Goal: Task Accomplishment & Management: Manage account settings

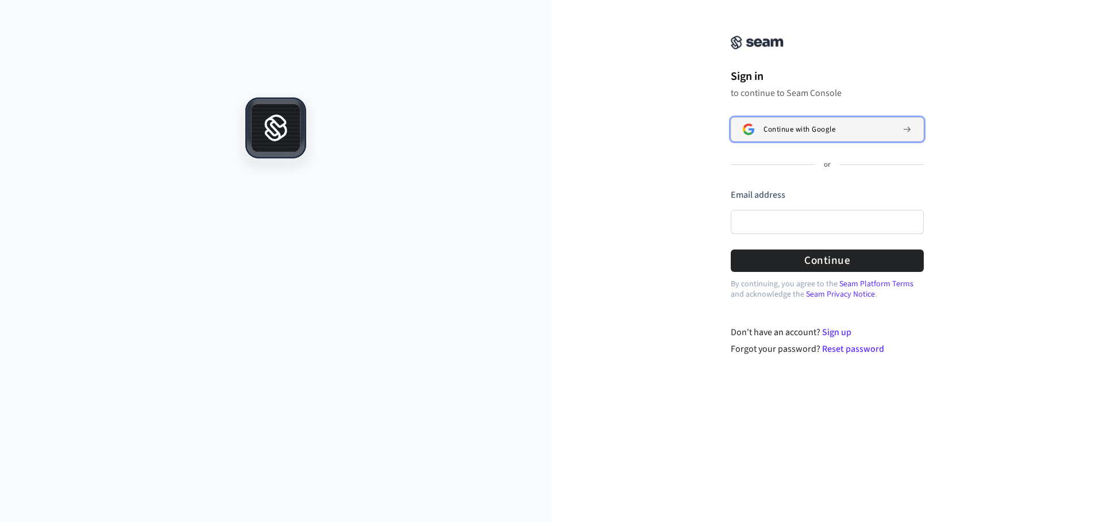
click at [782, 136] on button "Continue with Google" at bounding box center [827, 129] width 193 height 24
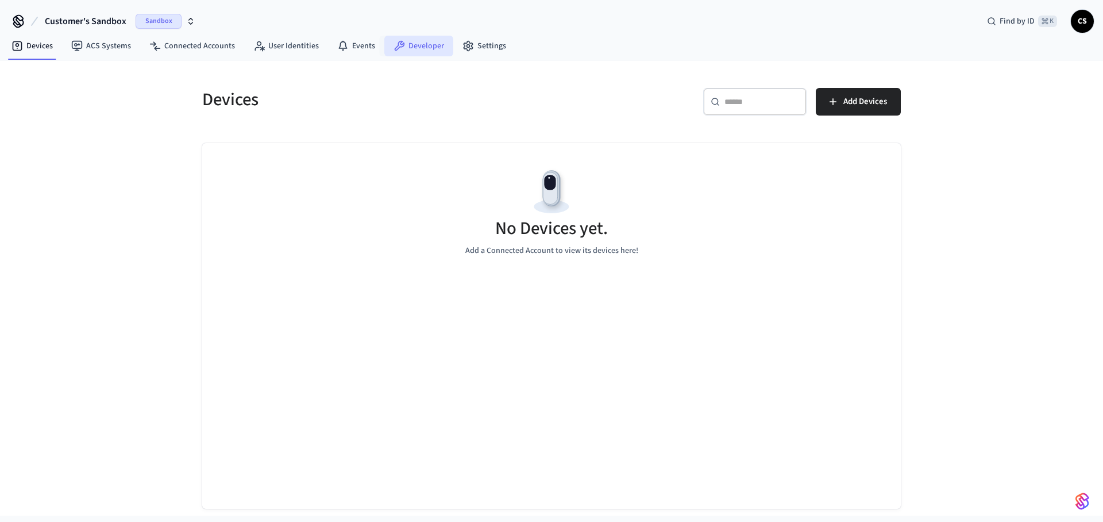
click at [435, 45] on link "Developer" at bounding box center [418, 46] width 69 height 21
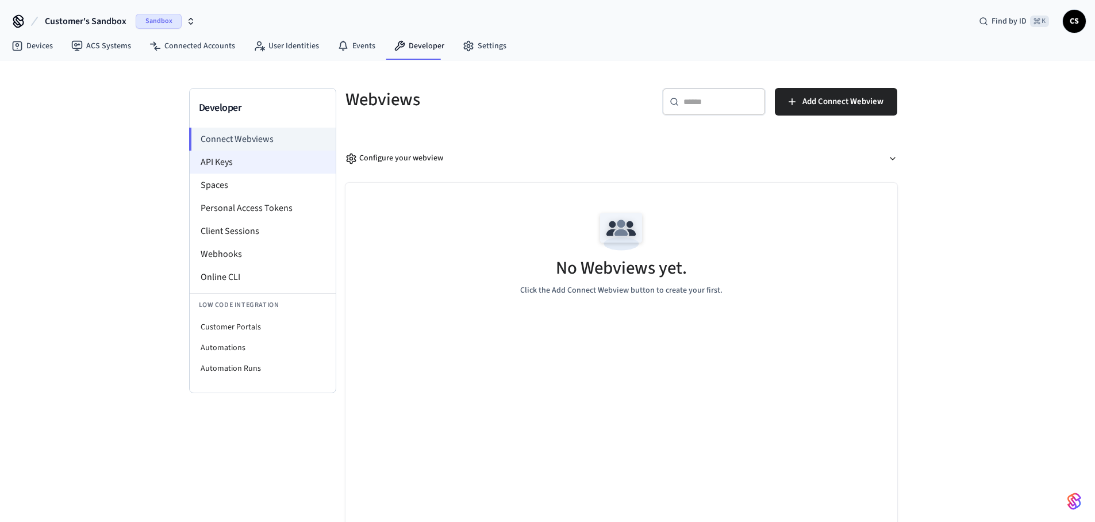
click at [284, 164] on li "API Keys" at bounding box center [263, 162] width 146 height 23
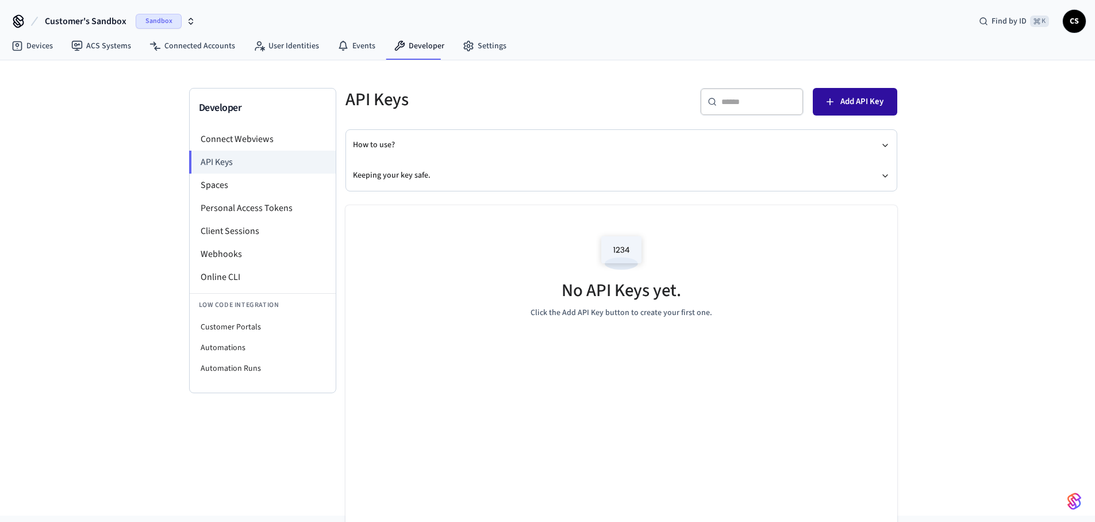
click at [873, 102] on span "Add API Key" at bounding box center [861, 101] width 43 height 15
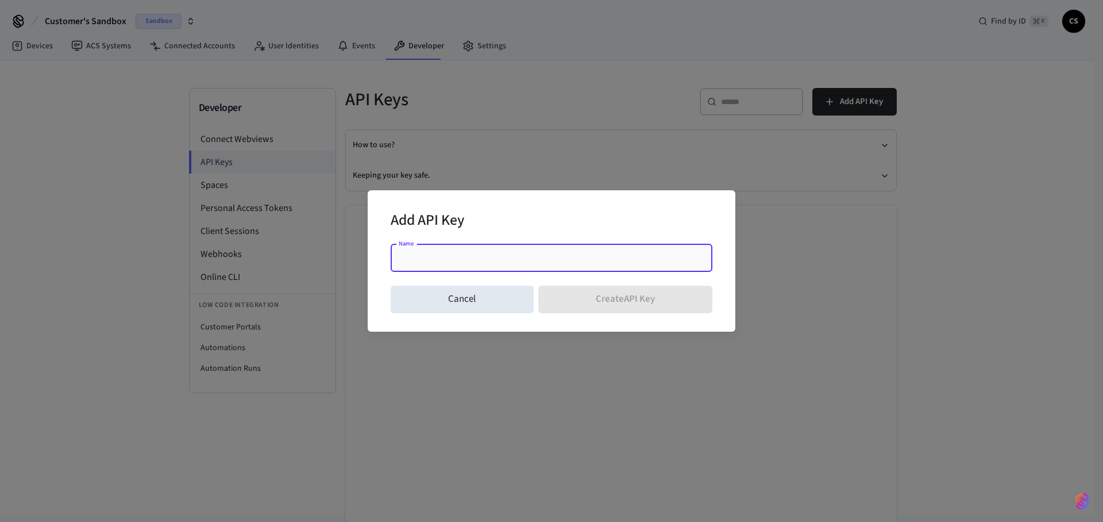
click at [614, 257] on input "Name" at bounding box center [552, 257] width 308 height 11
click at [624, 302] on div "Cancel Create API Key" at bounding box center [552, 299] width 322 height 37
click at [624, 303] on div "Cancel Create API Key" at bounding box center [552, 299] width 322 height 37
click at [613, 260] on input "Name" at bounding box center [552, 257] width 308 height 11
type input "*"
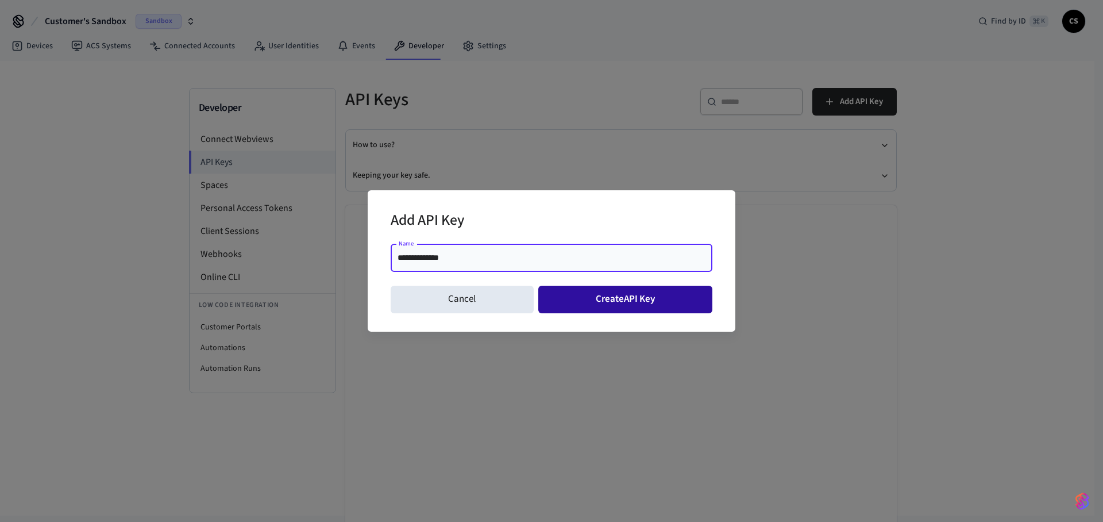
type input "**********"
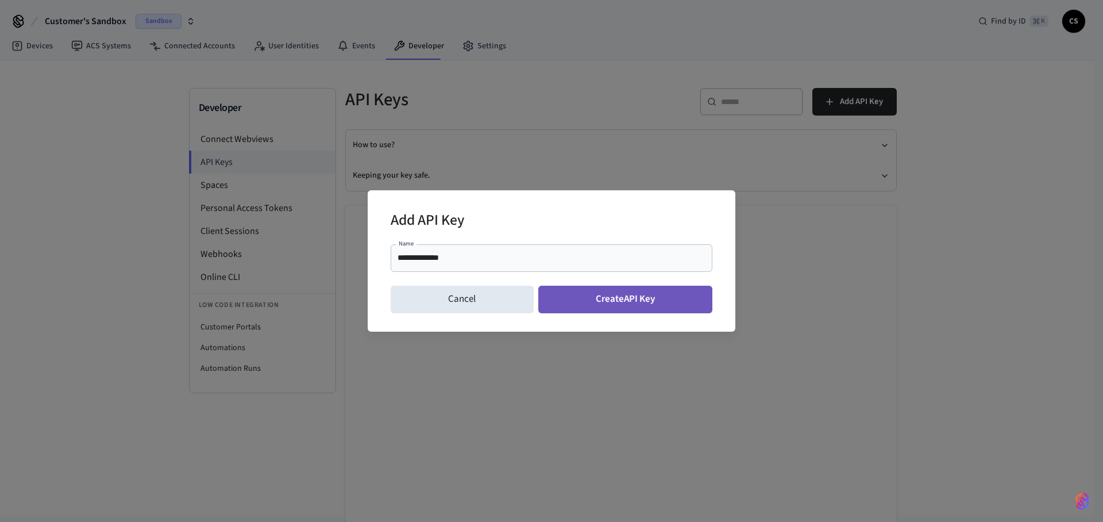
click at [665, 297] on button "Create API Key" at bounding box center [626, 300] width 175 height 28
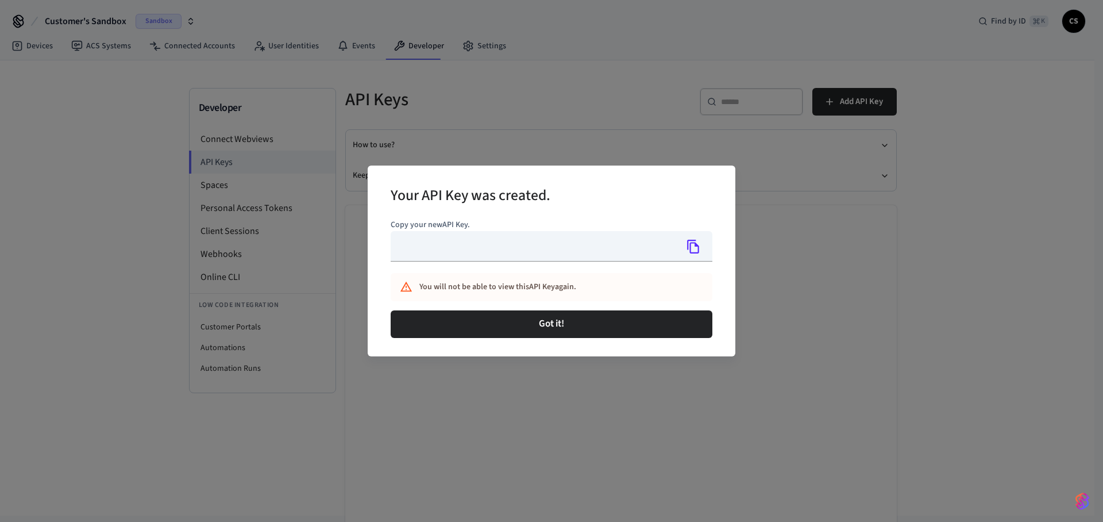
type input "**********"
click at [691, 246] on icon "Copy" at bounding box center [693, 247] width 12 height 14
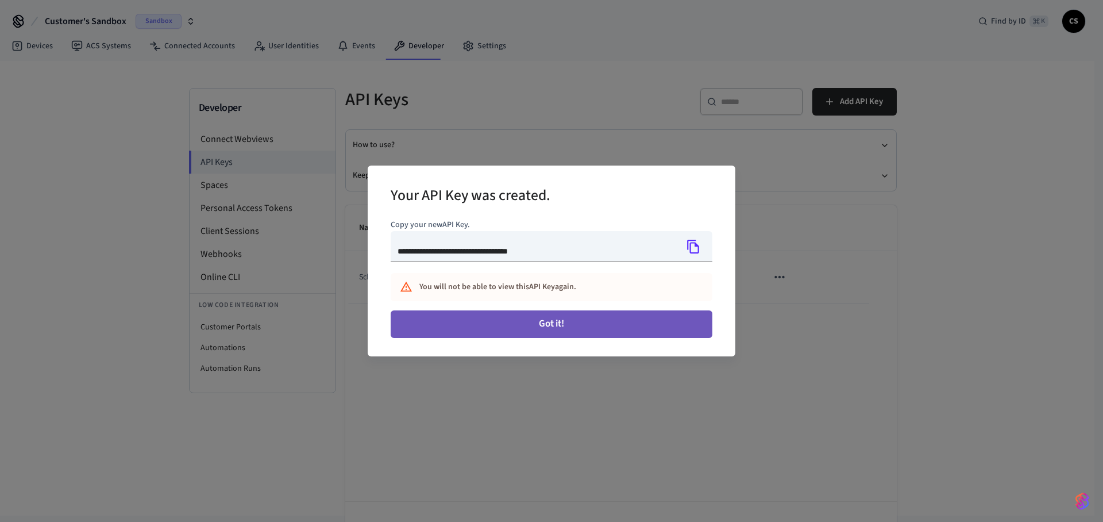
click at [664, 325] on button "Got it!" at bounding box center [552, 324] width 322 height 28
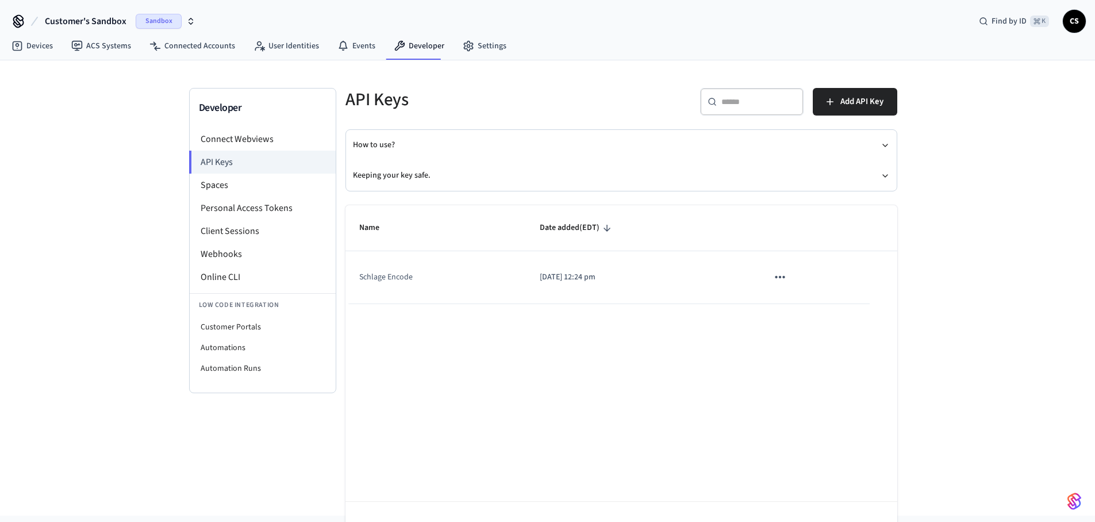
click at [98, 24] on span "Customer's Sandbox" at bounding box center [86, 21] width 82 height 14
click at [143, 93] on div "New Workspace" at bounding box center [112, 99] width 160 height 12
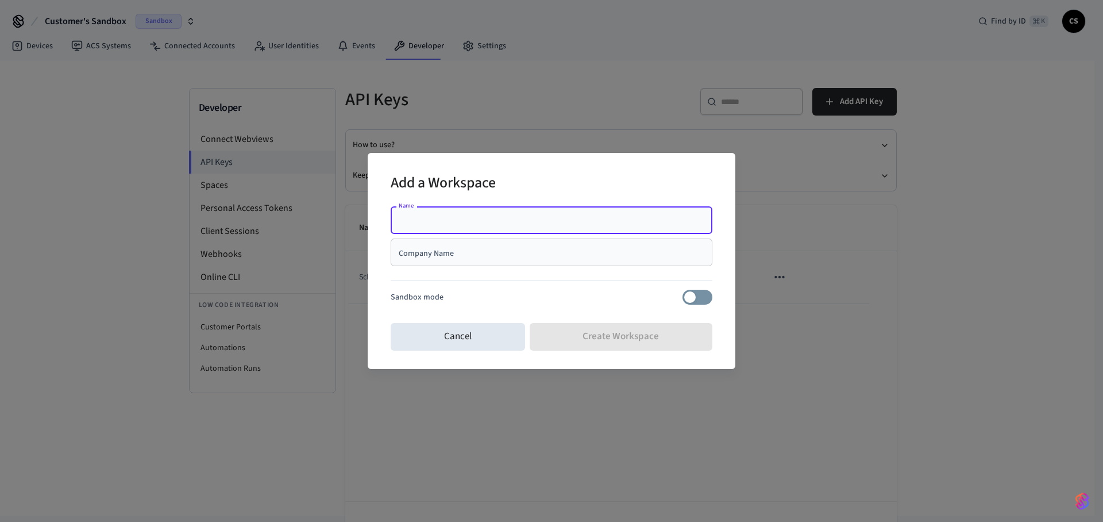
click at [464, 203] on div "Name Name Company Name Company Name Sandbox mode" at bounding box center [552, 260] width 322 height 117
click at [447, 221] on input "Name" at bounding box center [552, 219] width 308 height 11
click at [461, 199] on h2 "Add a Workspace" at bounding box center [443, 184] width 105 height 35
click at [457, 260] on div "Company Name" at bounding box center [552, 253] width 322 height 28
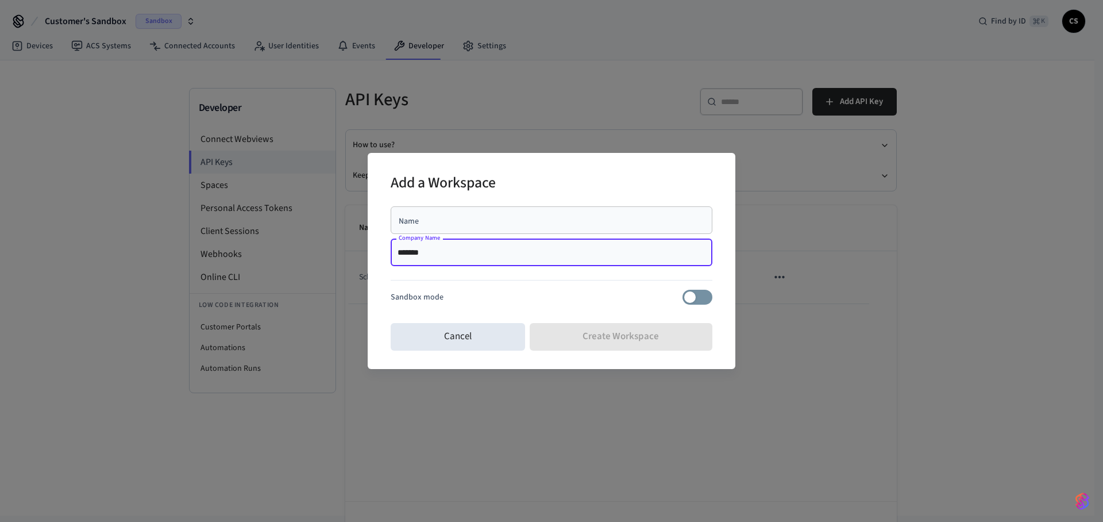
type input "*******"
click at [484, 223] on input "Name" at bounding box center [552, 219] width 308 height 11
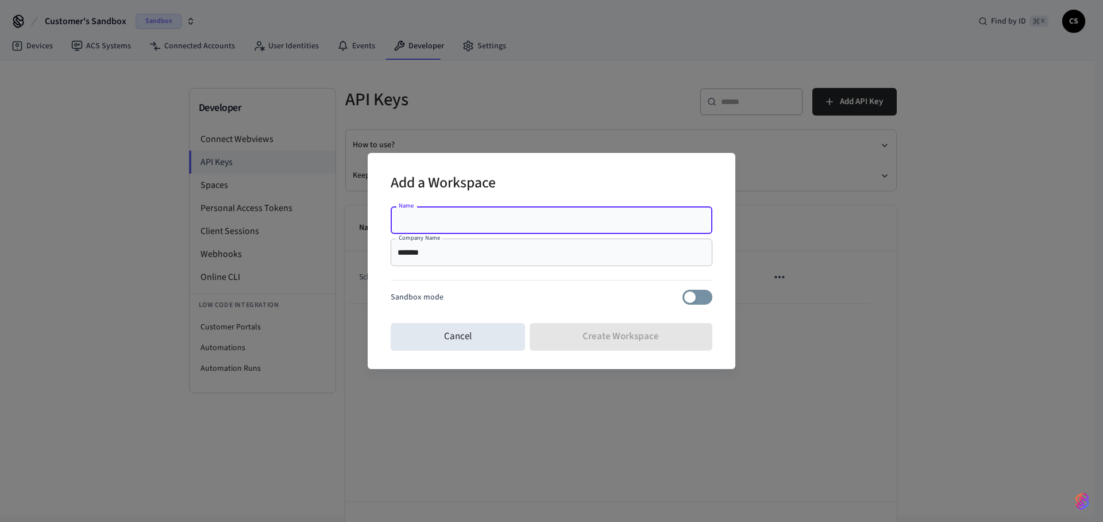
type input "*"
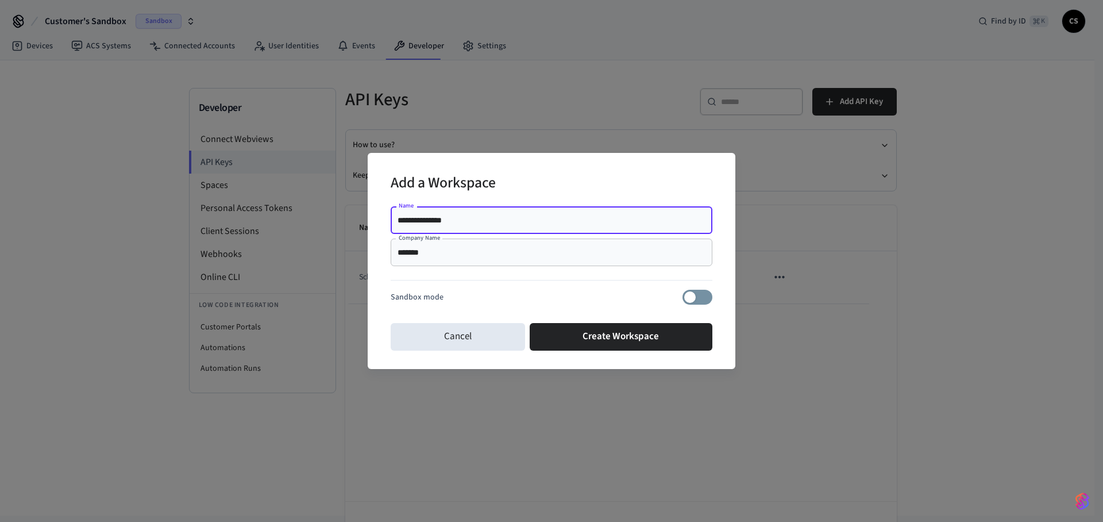
drag, startPoint x: 416, startPoint y: 219, endPoint x: 369, endPoint y: 218, distance: 46.6
click at [369, 218] on div "**********" at bounding box center [552, 261] width 368 height 216
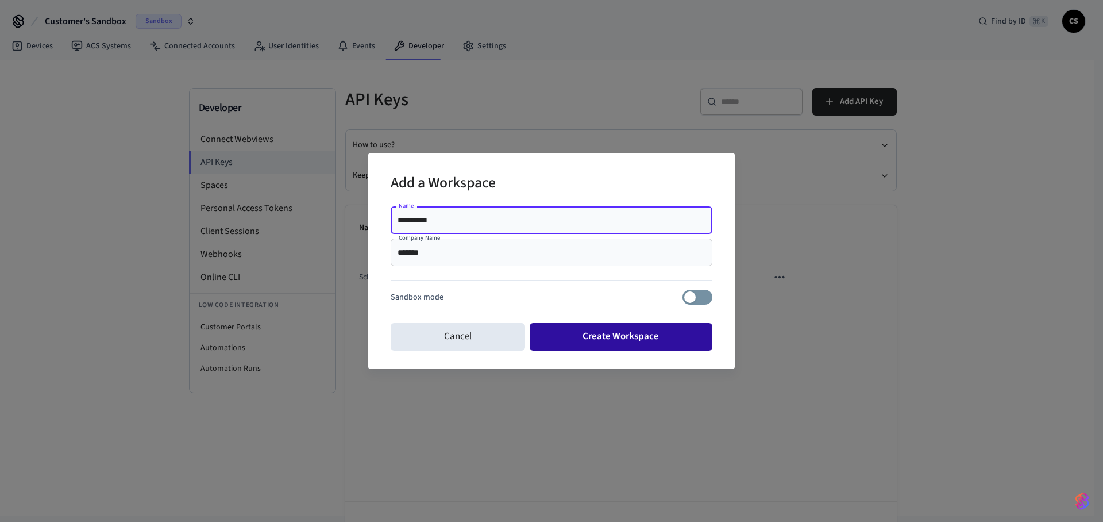
type input "**********"
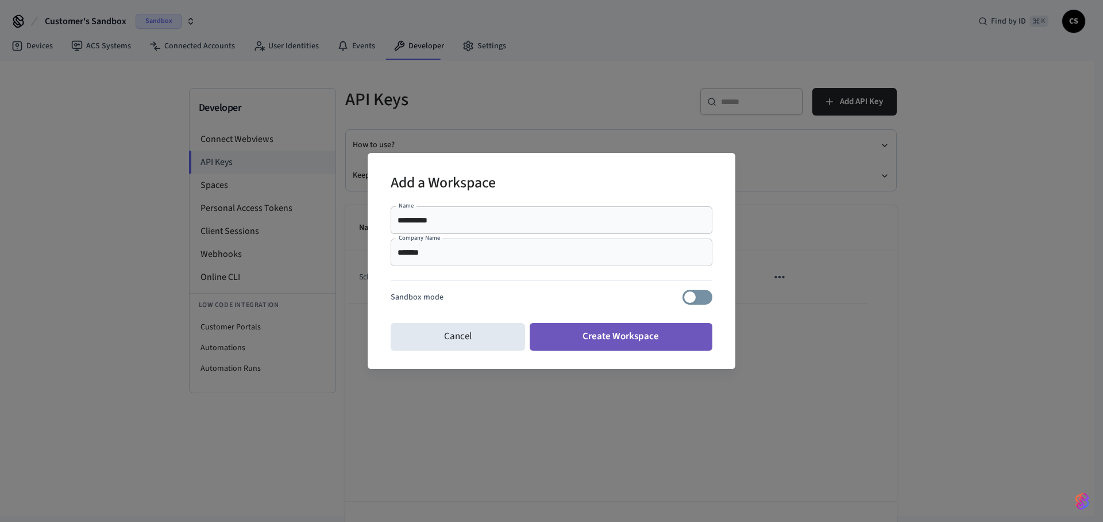
click at [587, 336] on button "Create Workspace" at bounding box center [621, 337] width 183 height 28
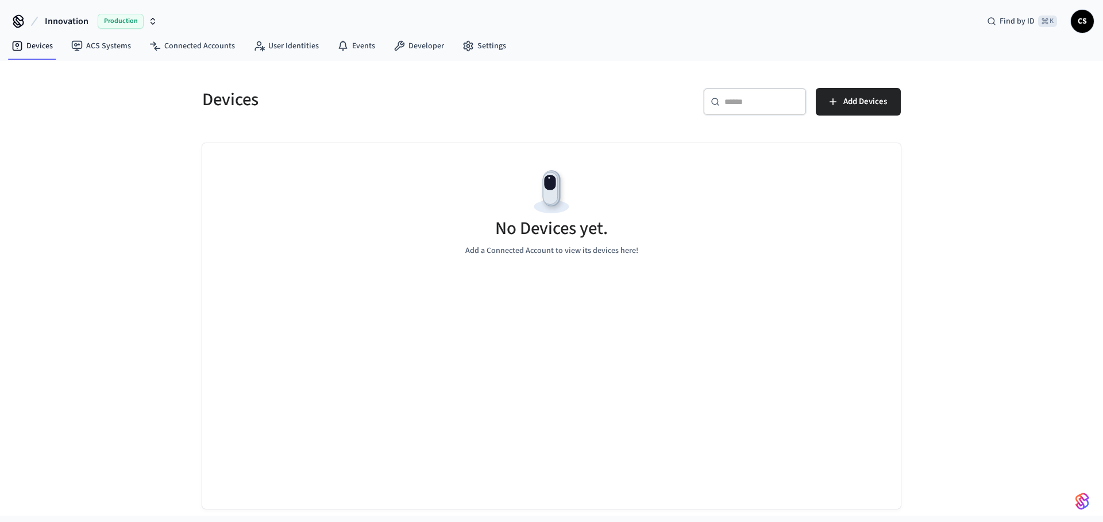
click at [142, 21] on span "Production" at bounding box center [121, 21] width 46 height 15
click at [376, 58] on nav "Devices ACS Systems Connected Accounts User Identities Events Developer Settings" at bounding box center [258, 46] width 513 height 26
click at [410, 48] on link "Developer" at bounding box center [418, 46] width 69 height 21
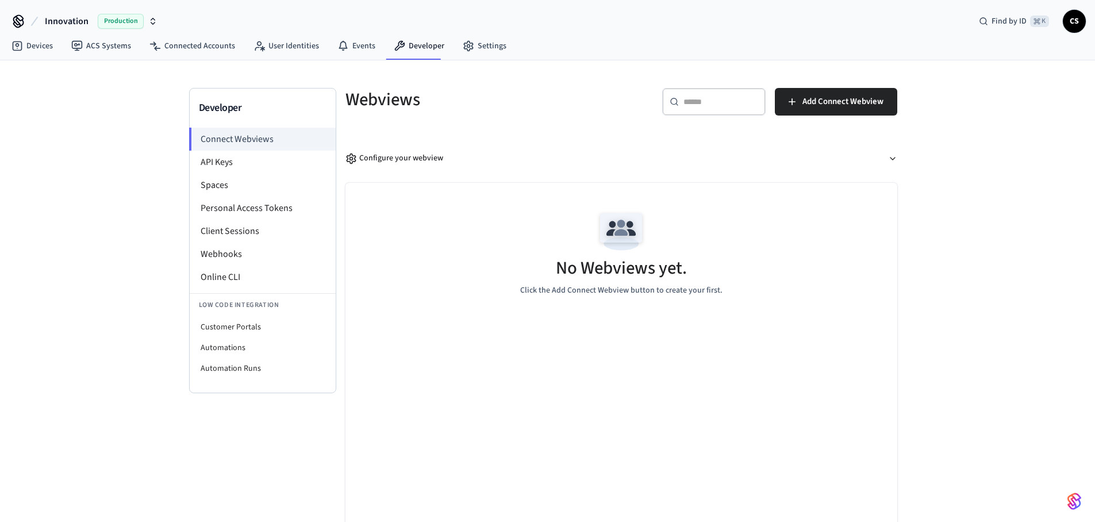
click at [153, 21] on icon "button" at bounding box center [152, 21] width 9 height 9
click at [153, 19] on icon "button" at bounding box center [153, 19] width 4 height 2
click at [295, 167] on li "API Keys" at bounding box center [263, 162] width 146 height 23
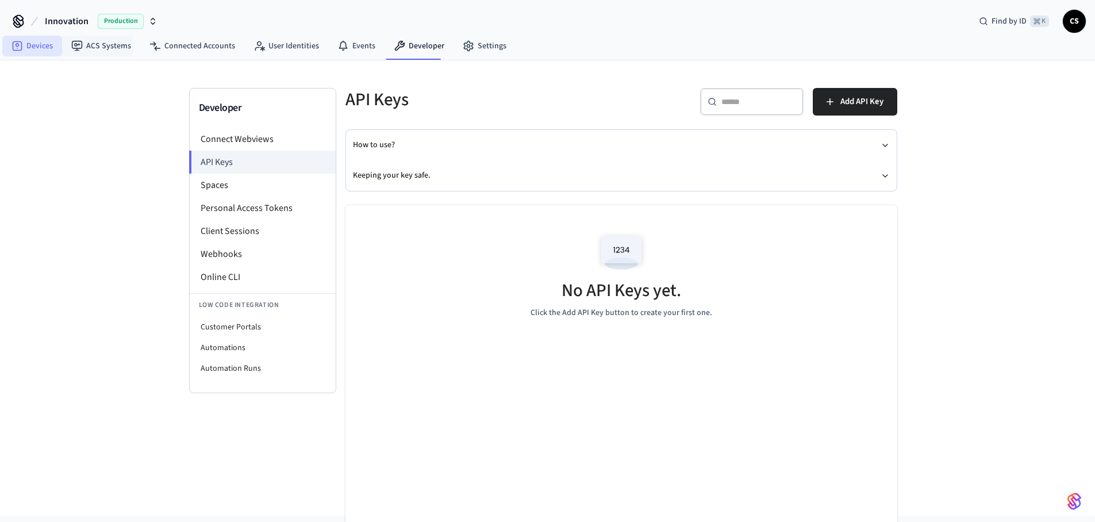
click at [45, 44] on link "Devices" at bounding box center [32, 46] width 60 height 21
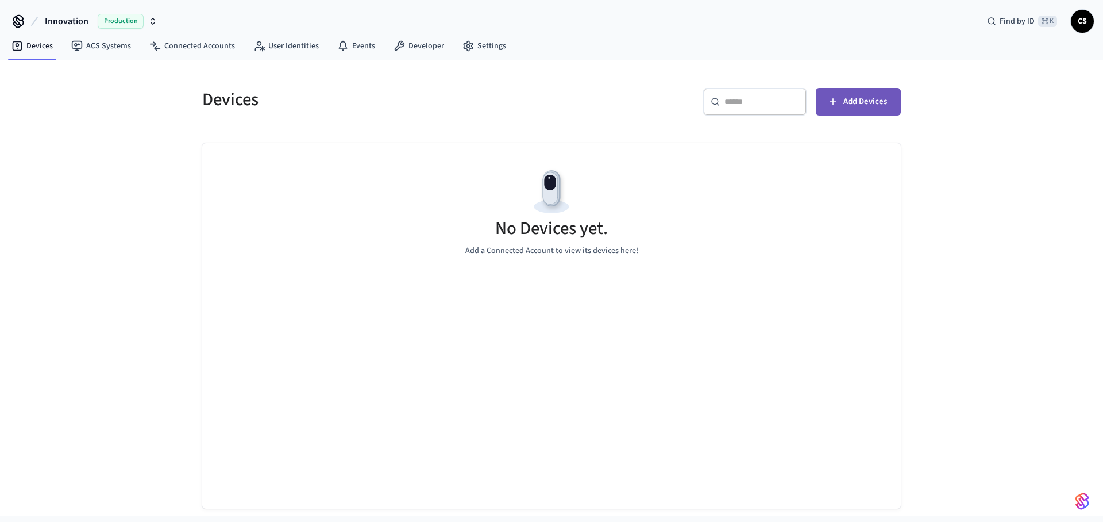
click at [849, 90] on button "Add Devices" at bounding box center [858, 102] width 85 height 28
click at [405, 44] on link "Developer" at bounding box center [418, 46] width 69 height 21
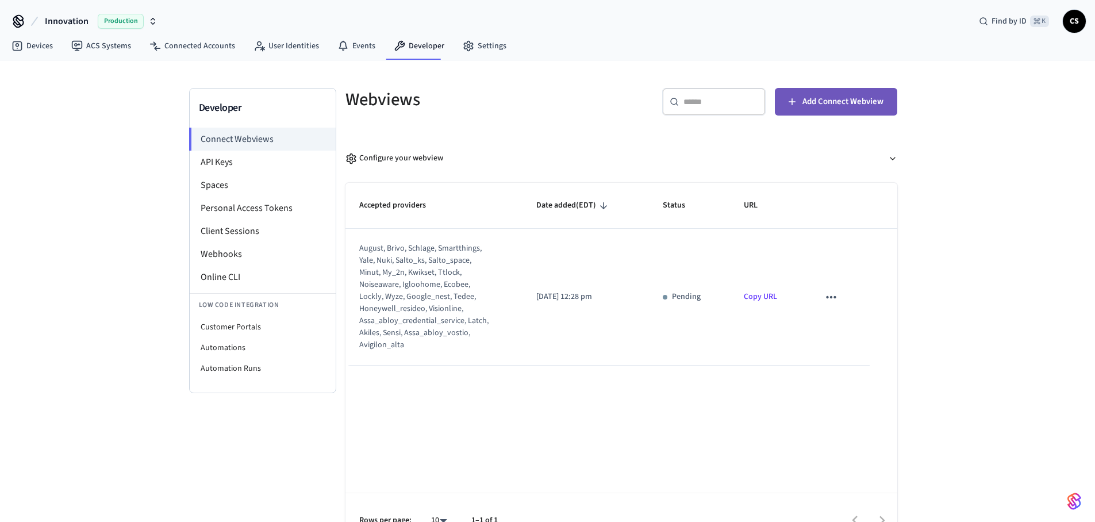
click at [811, 107] on span "Add Connect Webview" at bounding box center [842, 101] width 81 height 15
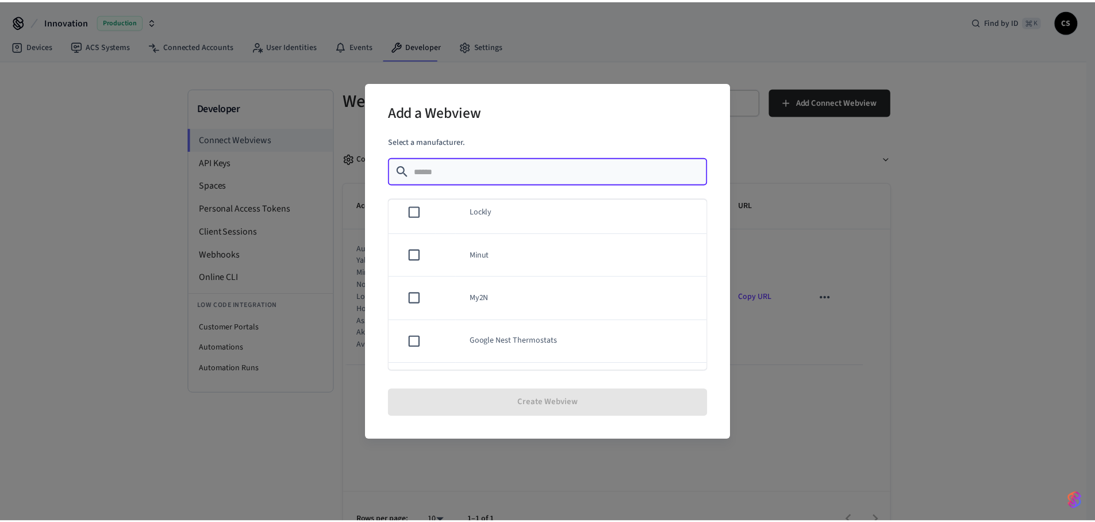
scroll to position [556, 0]
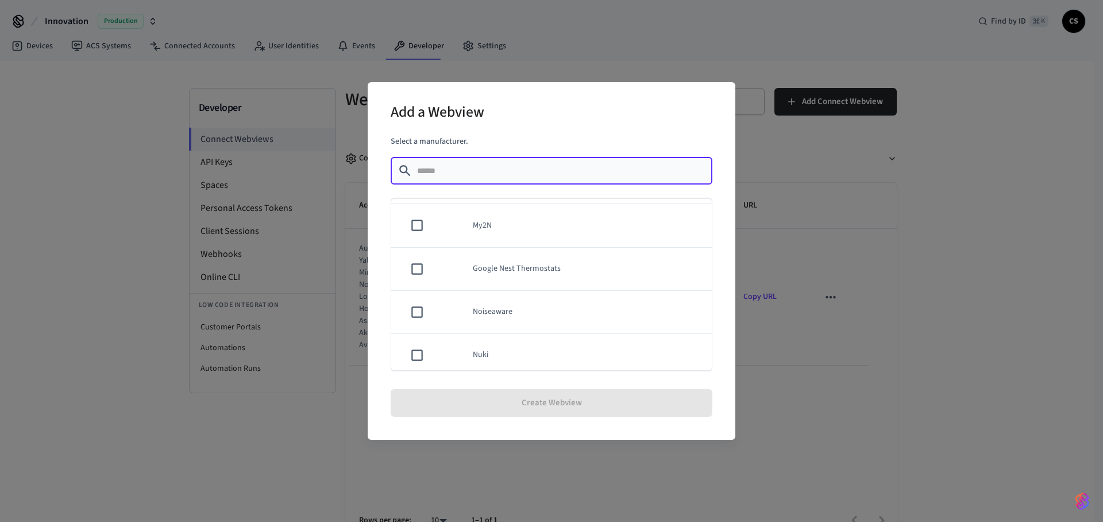
click at [769, 102] on div "Add a Webview Select a manufacturer. ​ ​ Akiles Assa Abloy Credential Service A…" at bounding box center [551, 261] width 1103 height 522
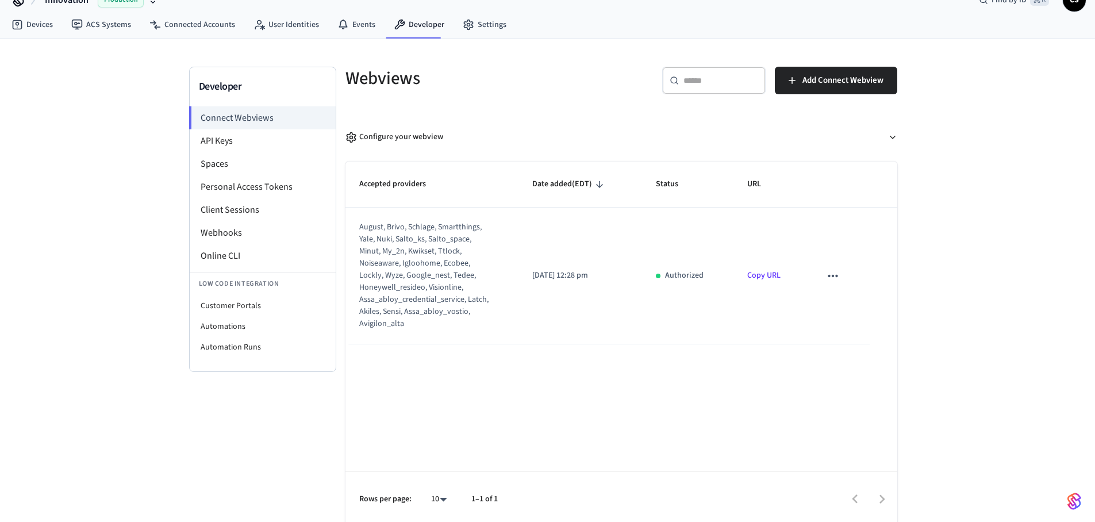
scroll to position [0, 0]
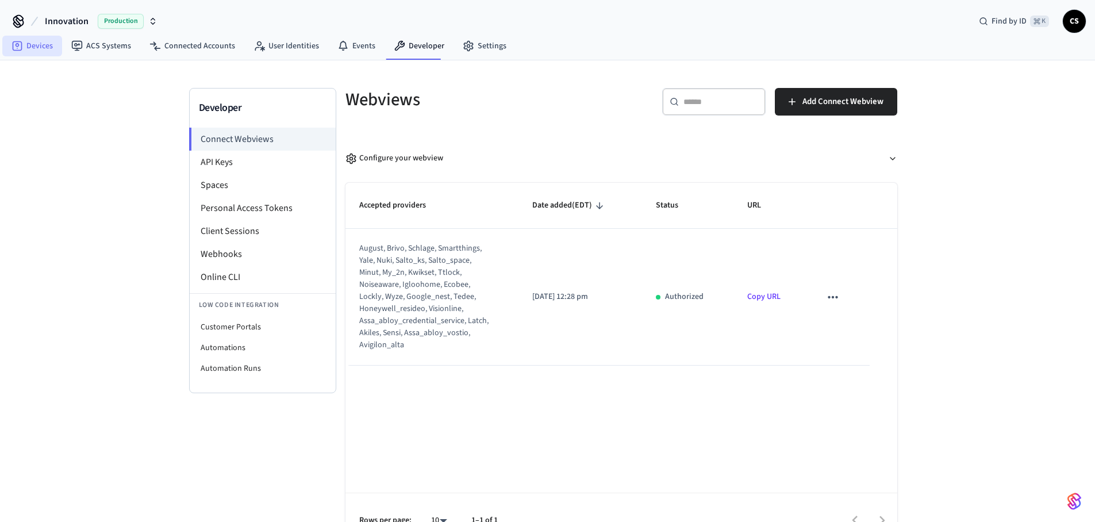
click at [46, 47] on link "Devices" at bounding box center [32, 46] width 60 height 21
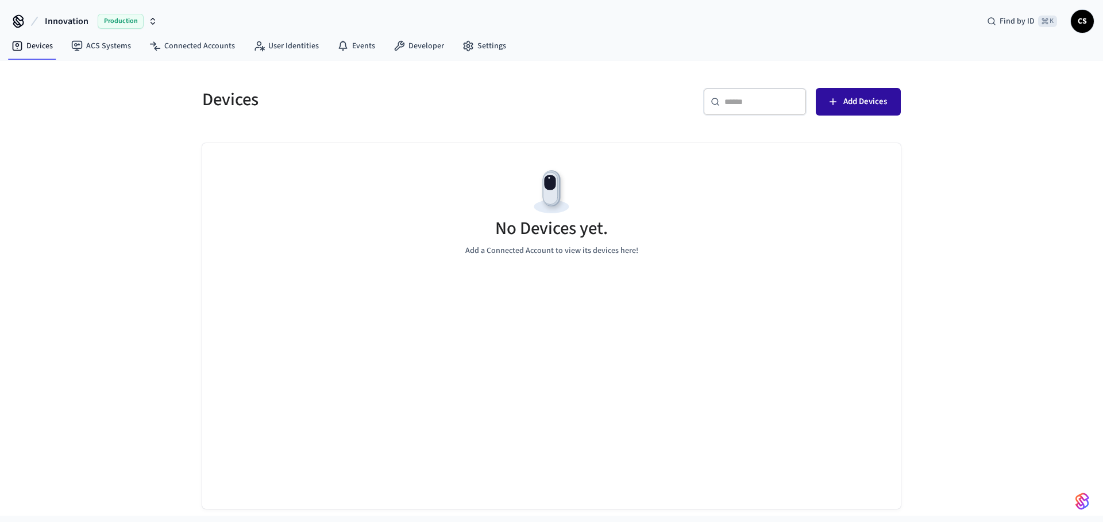
click at [831, 100] on icon "button" at bounding box center [833, 101] width 11 height 11
click at [833, 104] on icon "button" at bounding box center [833, 101] width 7 height 7
click at [174, 45] on link "Connected Accounts" at bounding box center [192, 46] width 104 height 21
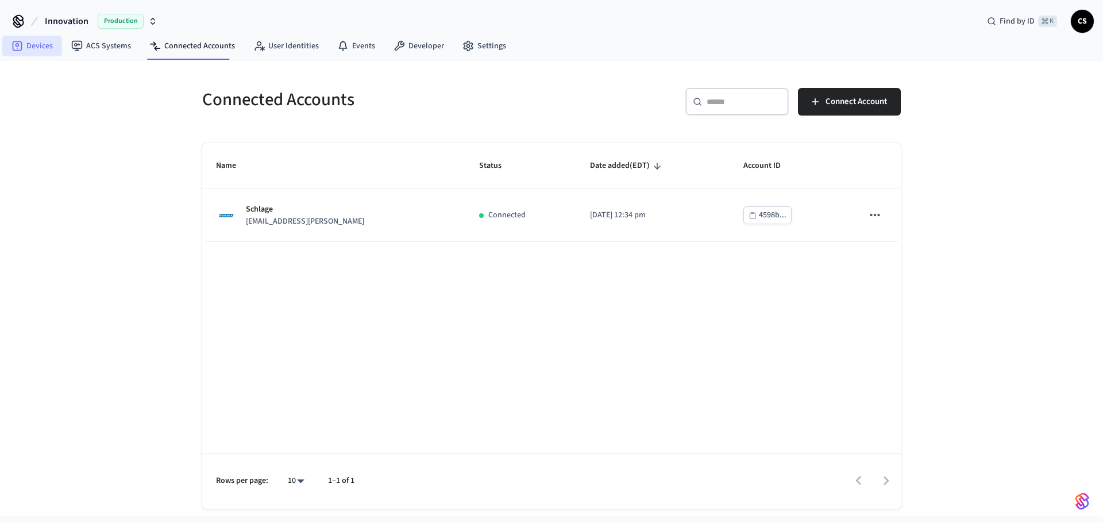
click at [47, 45] on link "Devices" at bounding box center [32, 46] width 60 height 21
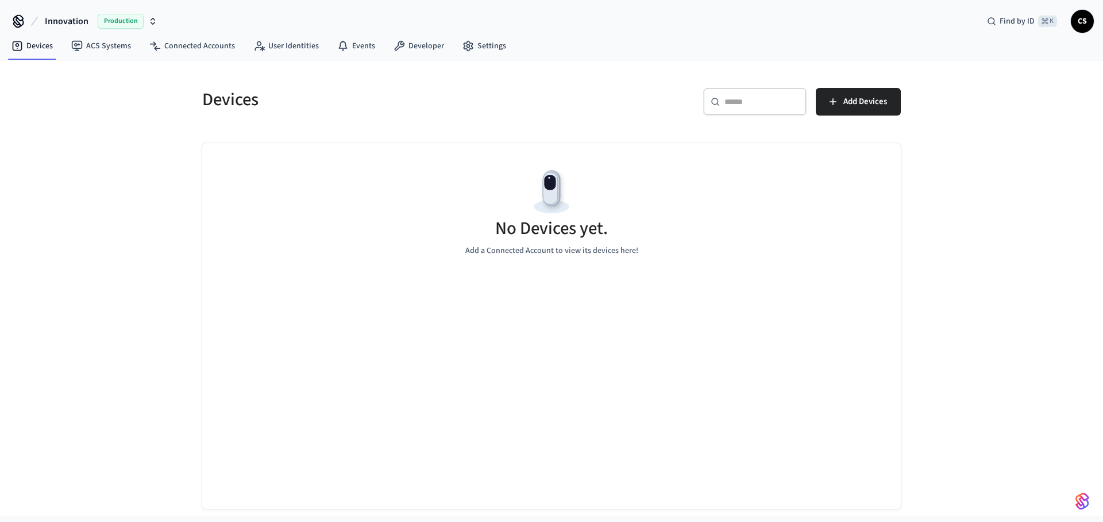
click at [198, 170] on div "Devices ​ ​ Add Devices No Devices yet. Add a Connected Account to view its dev…" at bounding box center [551, 291] width 717 height 434
click at [200, 42] on link "Connected Accounts" at bounding box center [192, 46] width 104 height 21
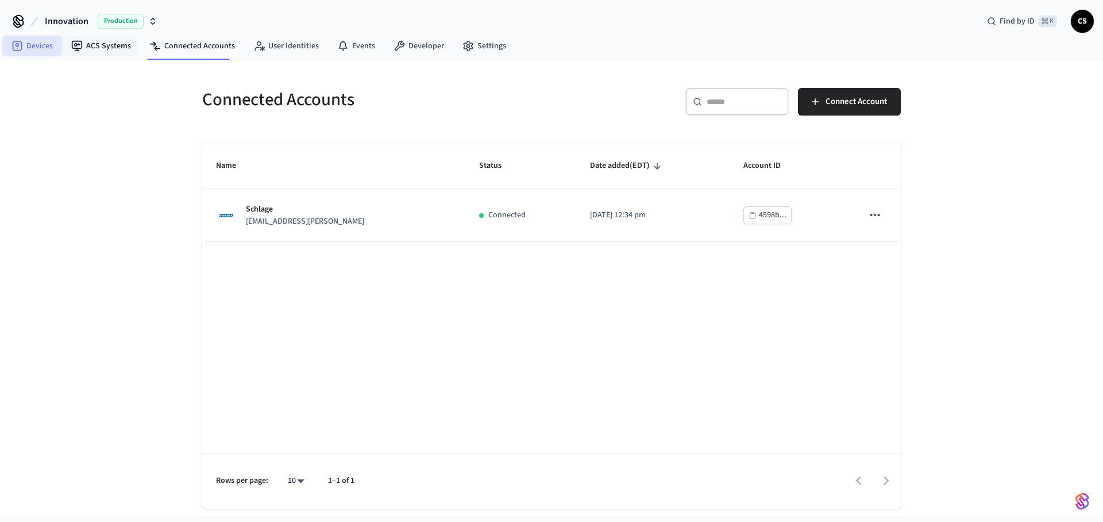
click at [40, 41] on link "Devices" at bounding box center [32, 46] width 60 height 21
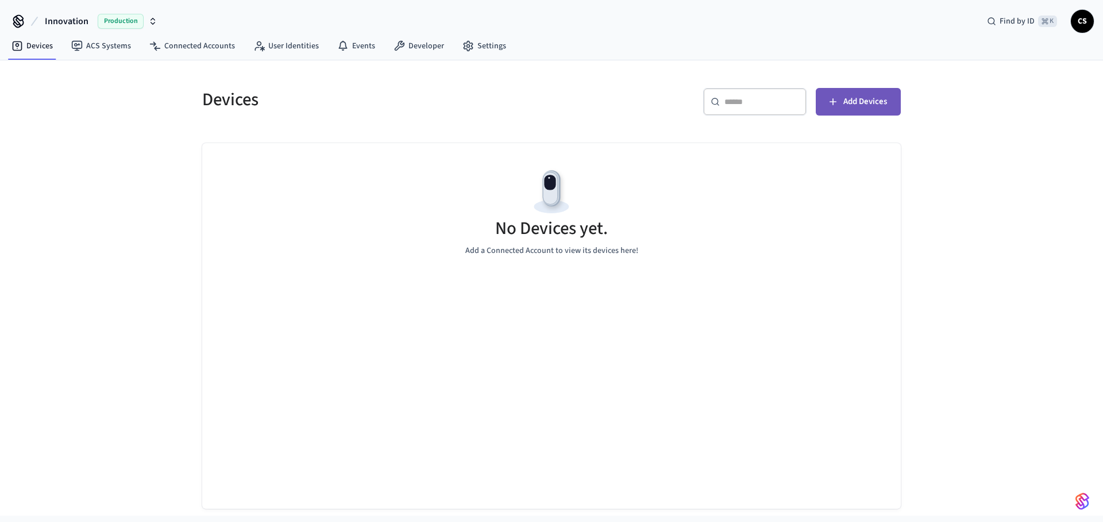
click at [844, 114] on button "Add Devices" at bounding box center [858, 102] width 85 height 28
click at [0, 0] on div "Innovation Production Find by ID ⌘ K CS Devices ACS Systems Connected Accounts …" at bounding box center [551, 258] width 1103 height 516
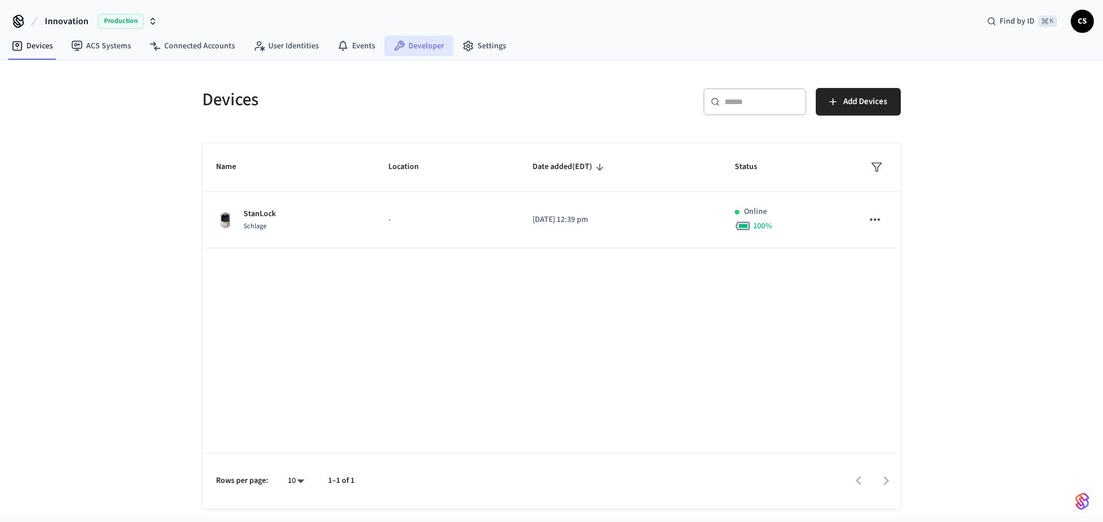
click at [420, 53] on link "Developer" at bounding box center [418, 46] width 69 height 21
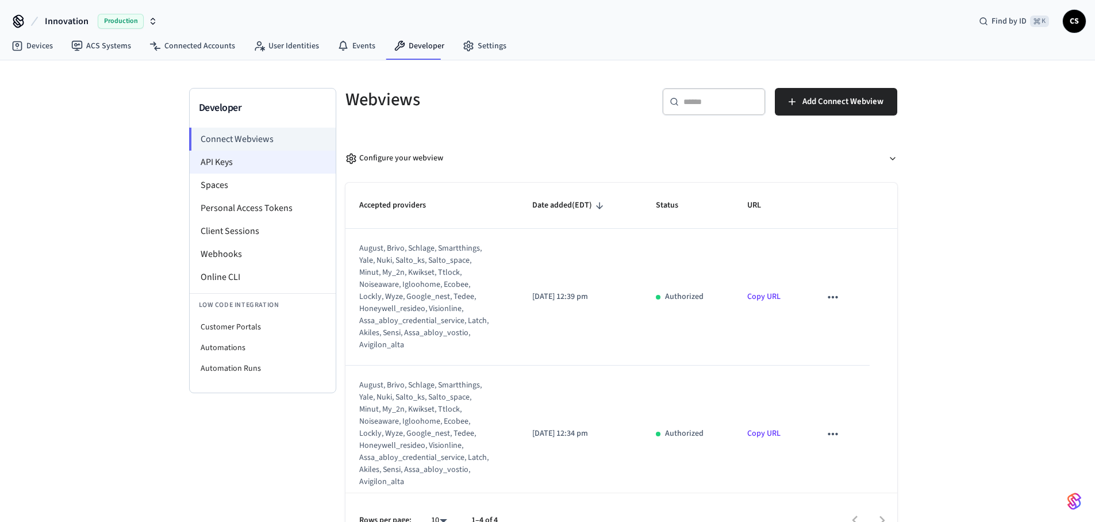
click at [269, 163] on li "API Keys" at bounding box center [263, 162] width 146 height 23
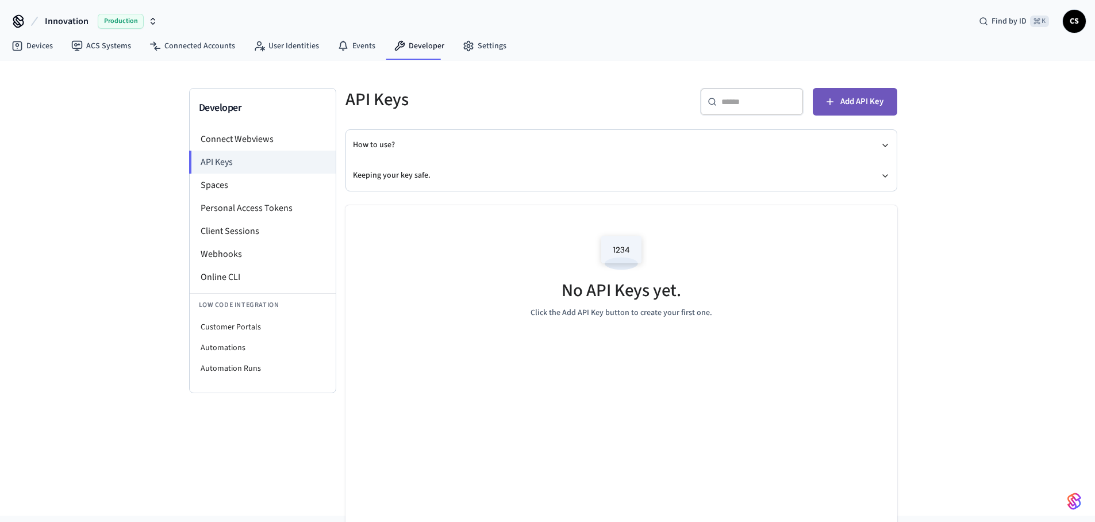
click at [843, 102] on span "Add API Key" at bounding box center [861, 101] width 43 height 15
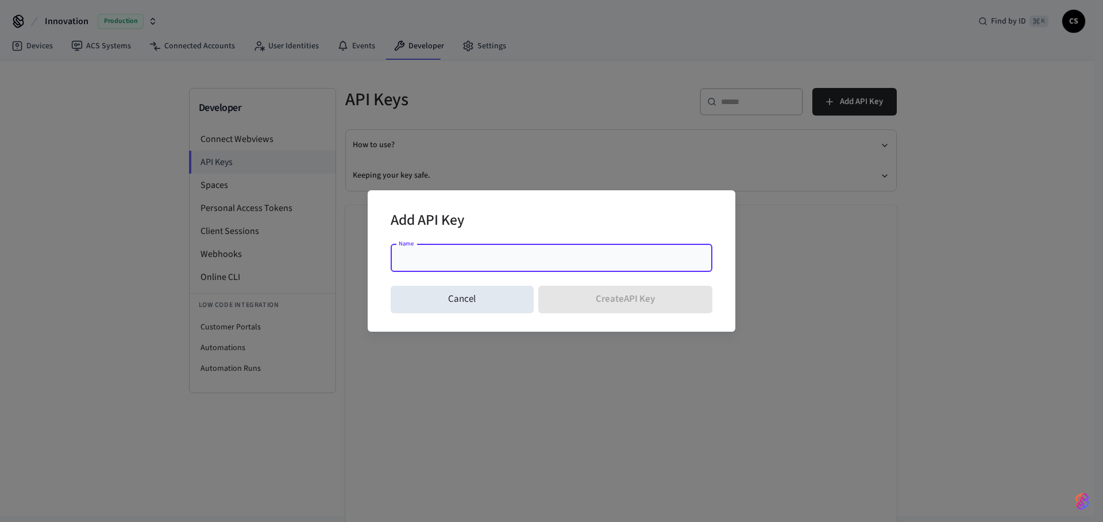
click at [596, 264] on div "Name" at bounding box center [552, 258] width 322 height 28
type input "*"
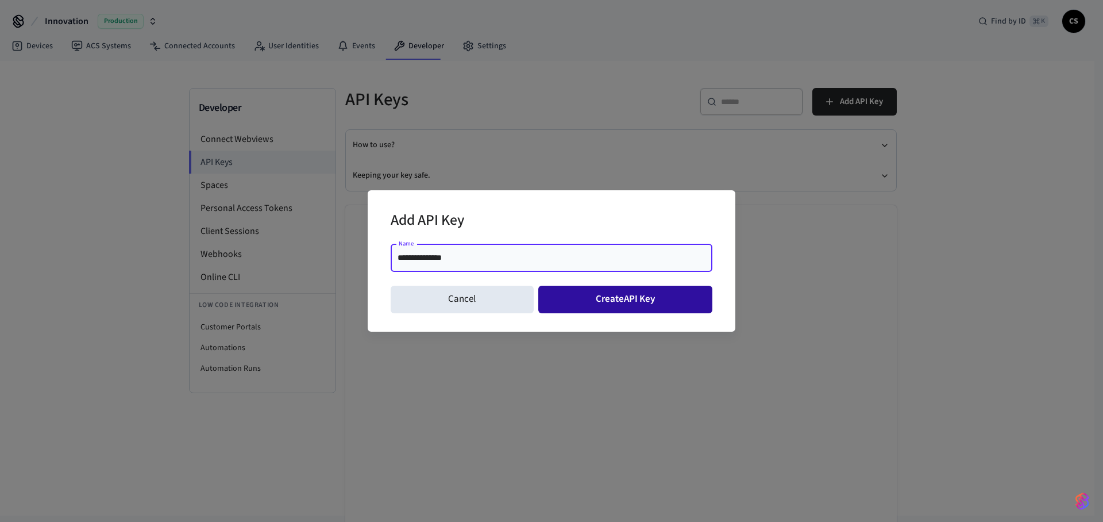
type input "**********"
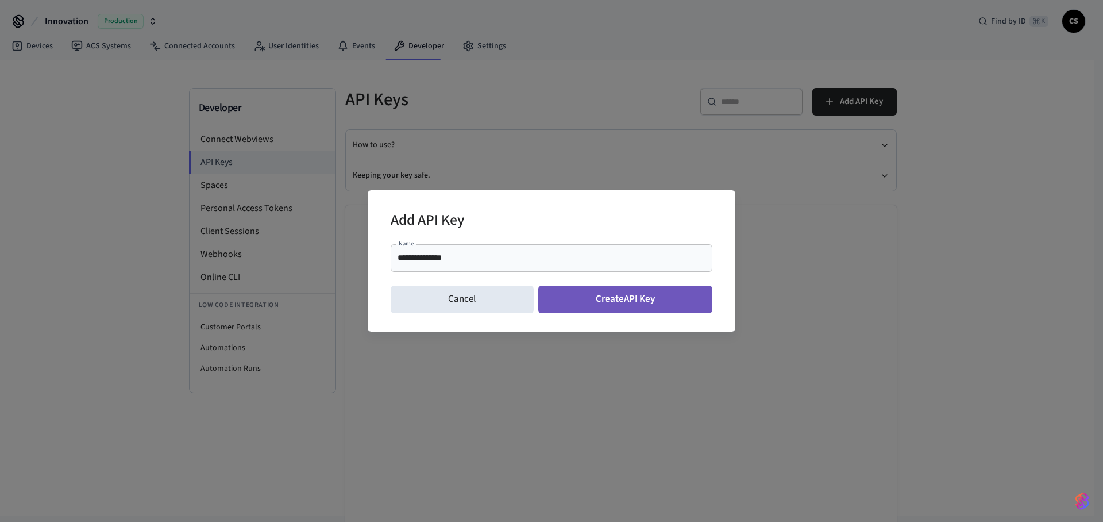
click at [645, 302] on button "Create API Key" at bounding box center [626, 300] width 175 height 28
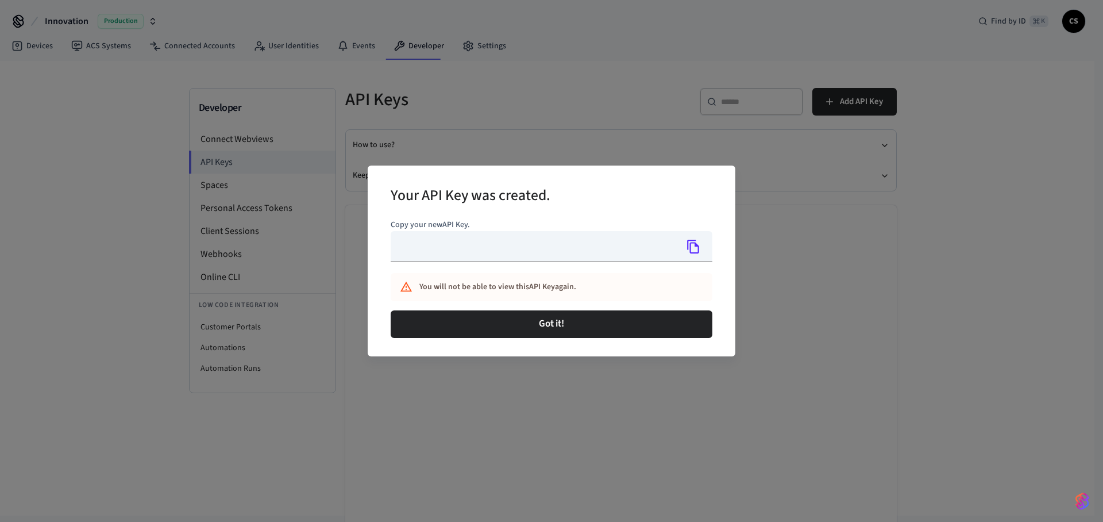
type input "**********"
click at [698, 247] on icon "Copy" at bounding box center [693, 247] width 12 height 14
